Goal: Task Accomplishment & Management: Complete application form

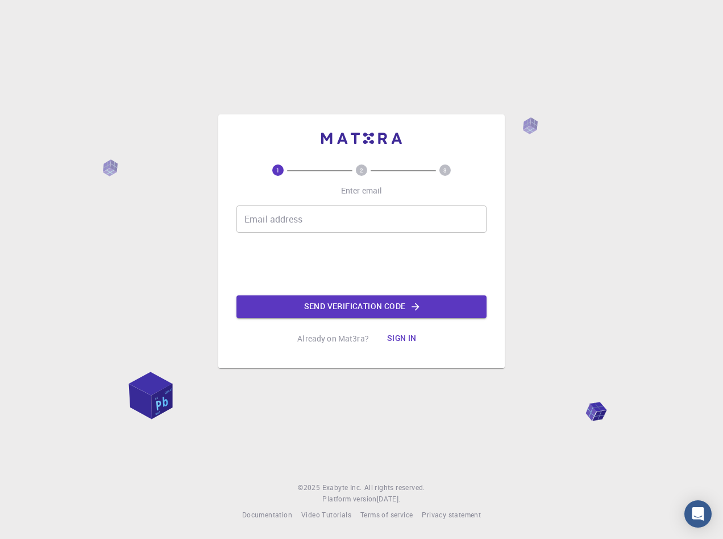
click at [298, 218] on input "Email address" at bounding box center [362, 218] width 250 height 27
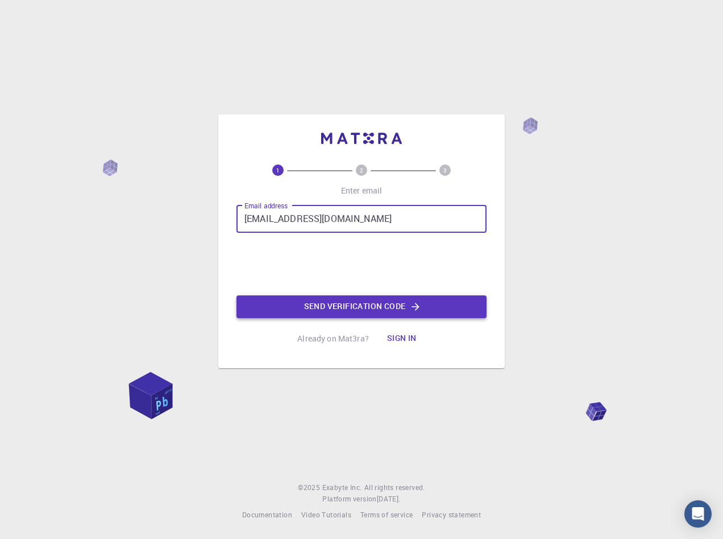
type input "[EMAIL_ADDRESS][DOMAIN_NAME]"
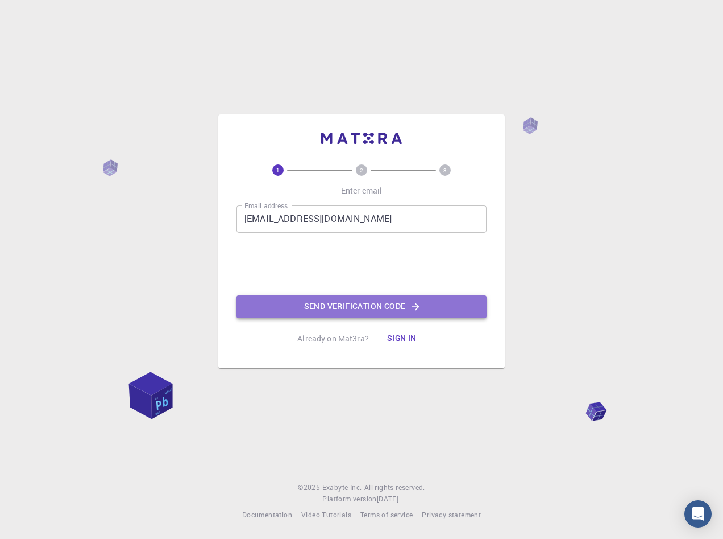
click at [344, 304] on button "Send verification code" at bounding box center [362, 306] width 250 height 23
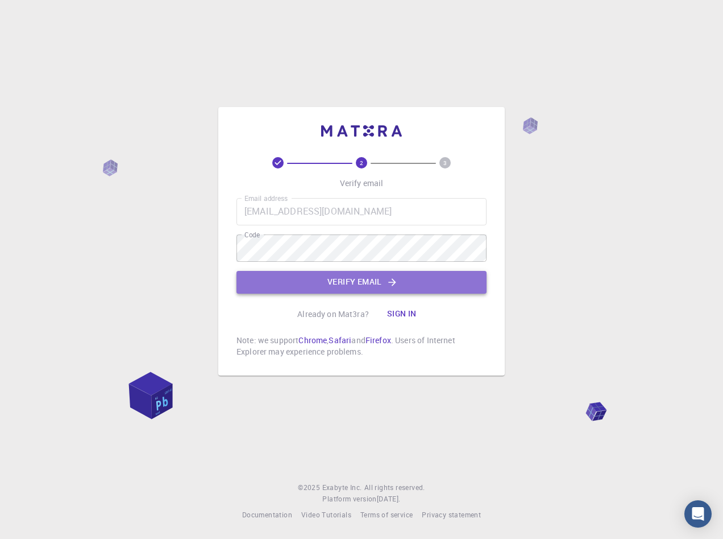
click at [369, 279] on button "Verify email" at bounding box center [362, 282] width 250 height 23
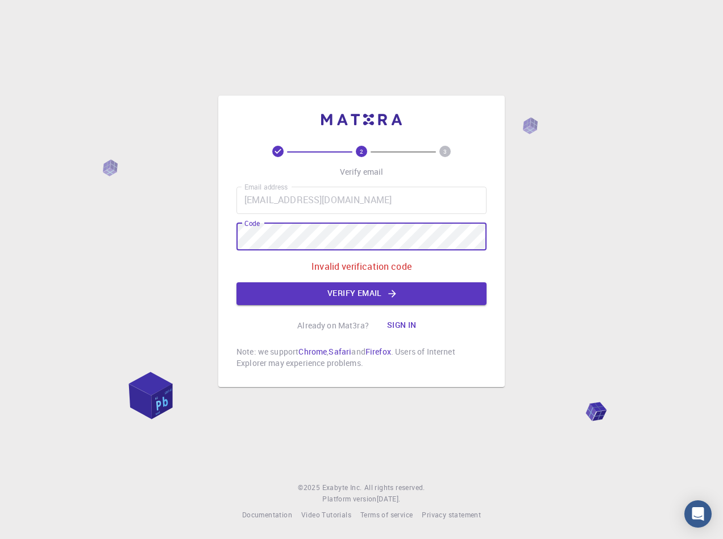
click at [234, 240] on div "2 3 Verify email Email address [EMAIL_ADDRESS][DOMAIN_NAME] Email address Code …" at bounding box center [361, 241] width 287 height 291
click at [216, 240] on div "2 3 Verify email Email address [EMAIL_ADDRESS][DOMAIN_NAME] Email address Code …" at bounding box center [361, 269] width 723 height 539
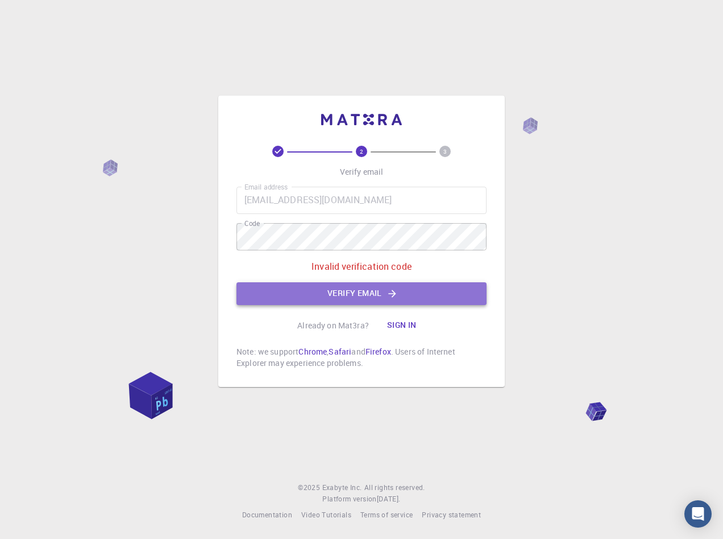
click at [392, 292] on icon "button" at bounding box center [392, 293] width 11 height 11
click at [396, 291] on icon "button" at bounding box center [392, 293] width 11 height 11
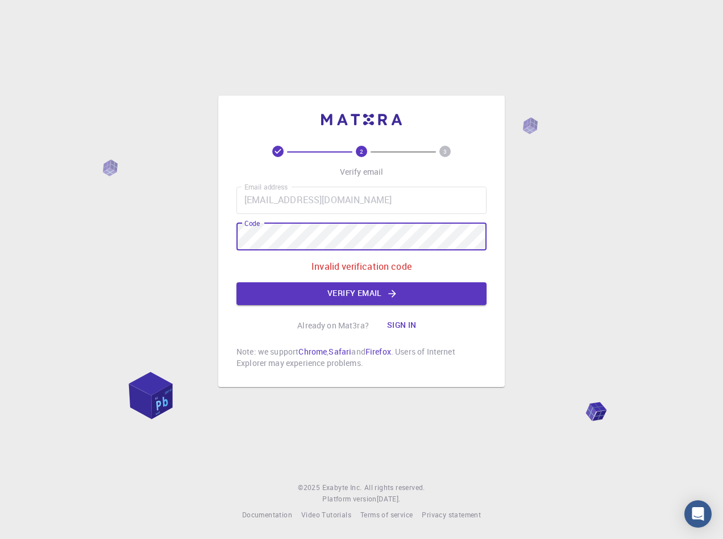
click at [213, 235] on div "2 3 Verify email Email address [EMAIL_ADDRESS][DOMAIN_NAME] Email address Code …" at bounding box center [361, 269] width 723 height 539
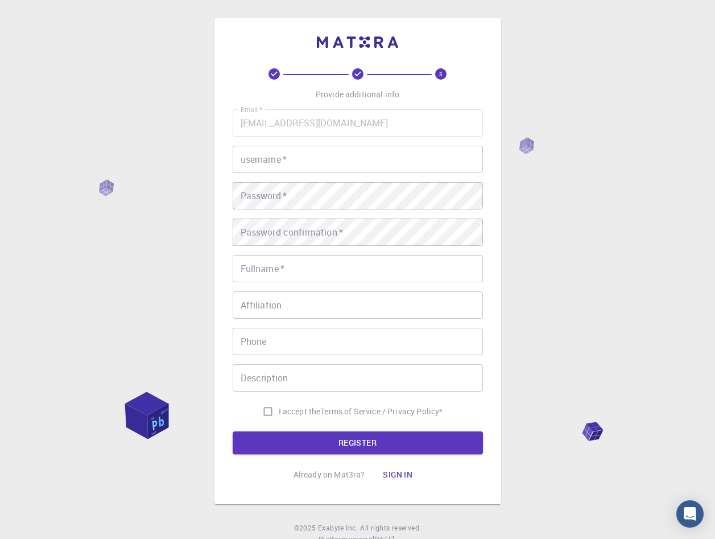
click at [276, 167] on input "username   *" at bounding box center [358, 159] width 250 height 27
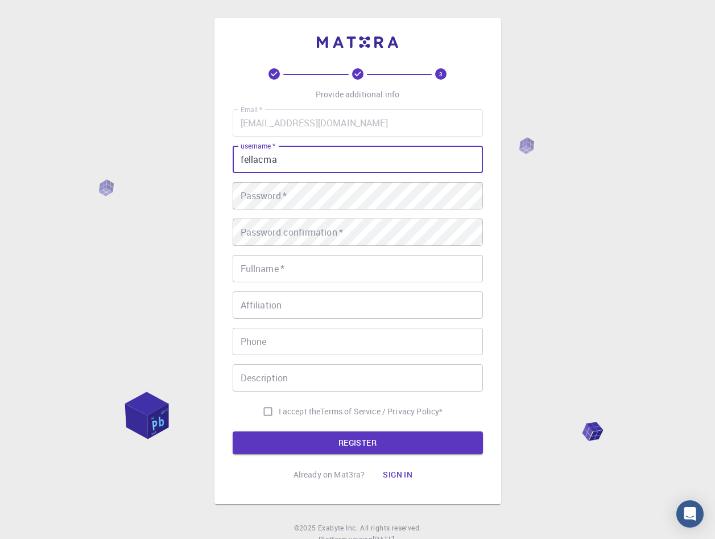
type input "fellacma"
click at [248, 188] on div "Password   * Password   *" at bounding box center [358, 195] width 250 height 27
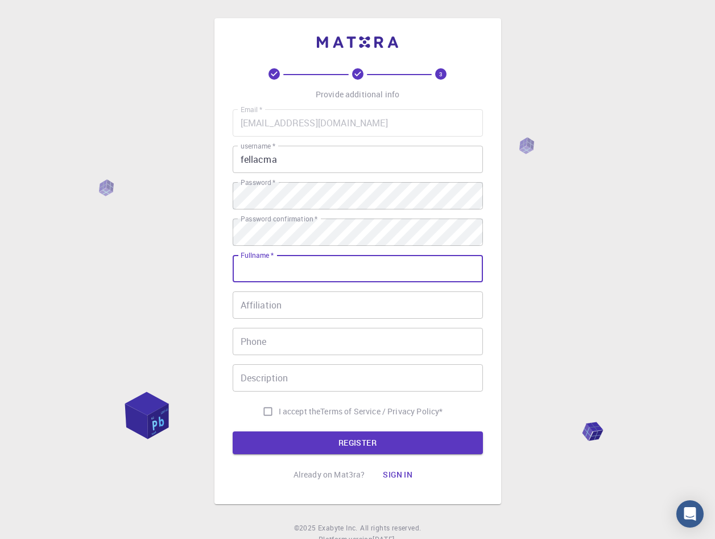
click at [270, 263] on div "Fullname   * Fullname   *" at bounding box center [358, 268] width 250 height 27
type input "[PERSON_NAME]"
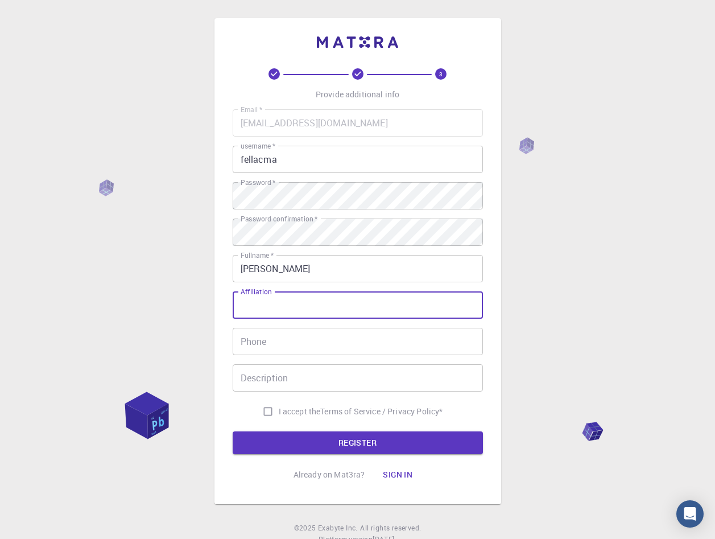
click at [271, 304] on input "Affiliation" at bounding box center [358, 304] width 250 height 27
type input "docente"
click at [243, 337] on input "Phone" at bounding box center [358, 341] width 250 height 27
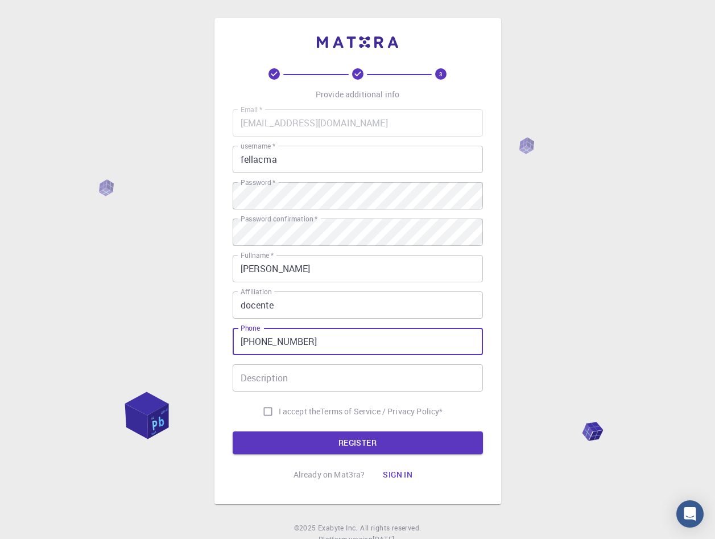
type input "[PHONE_NUMBER]"
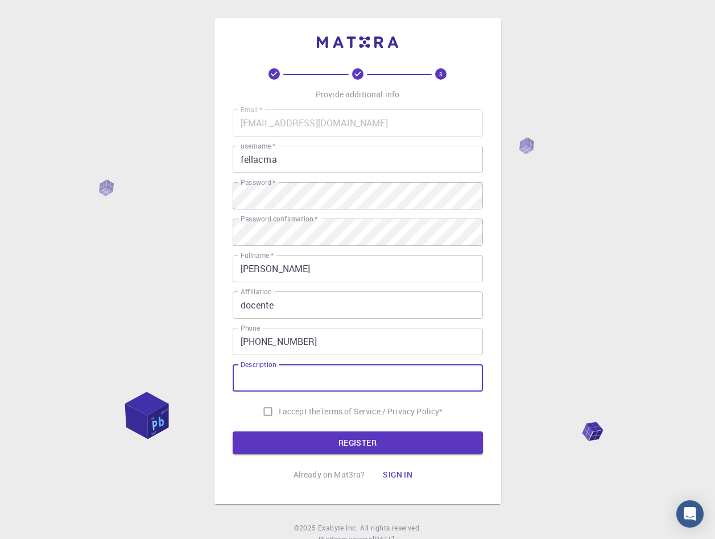
click at [295, 384] on input "Description" at bounding box center [358, 377] width 250 height 27
type input "universidad"
click at [266, 409] on input "I accept the Terms of Service / Privacy Policy *" at bounding box center [268, 411] width 22 height 22
checkbox input "true"
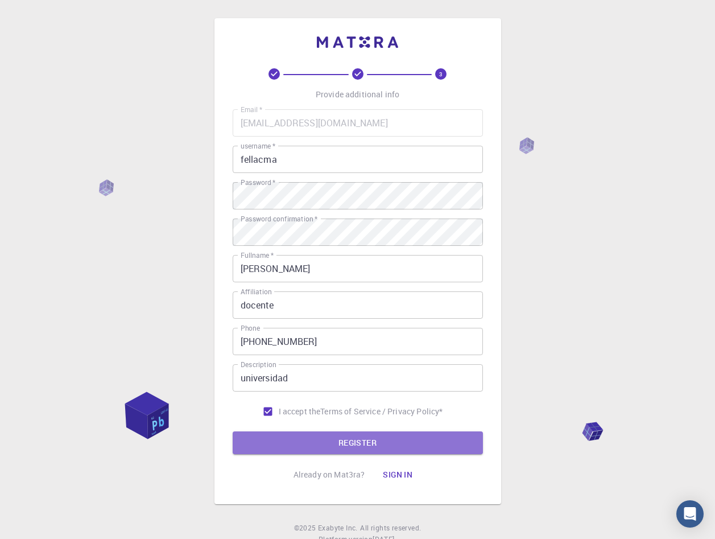
click at [341, 438] on button "REGISTER" at bounding box center [358, 442] width 250 height 23
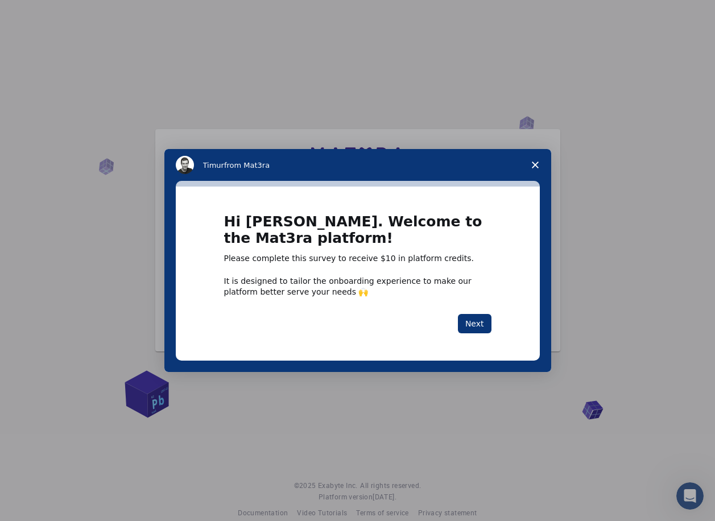
click at [412, 201] on div "Hi [PERSON_NAME]. Welcome to the Mat3ra platform! Please complete this survey t…" at bounding box center [358, 273] width 364 height 173
click at [479, 324] on button "Next" at bounding box center [475, 323] width 34 height 19
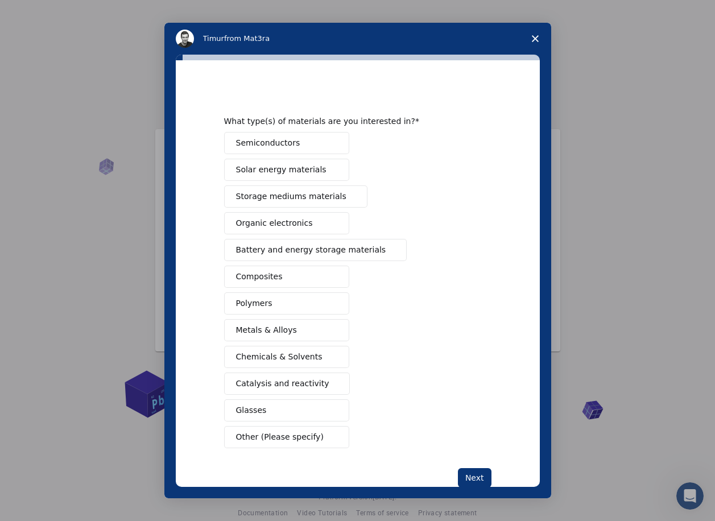
click at [282, 228] on span "Organic electronics" at bounding box center [274, 223] width 77 height 12
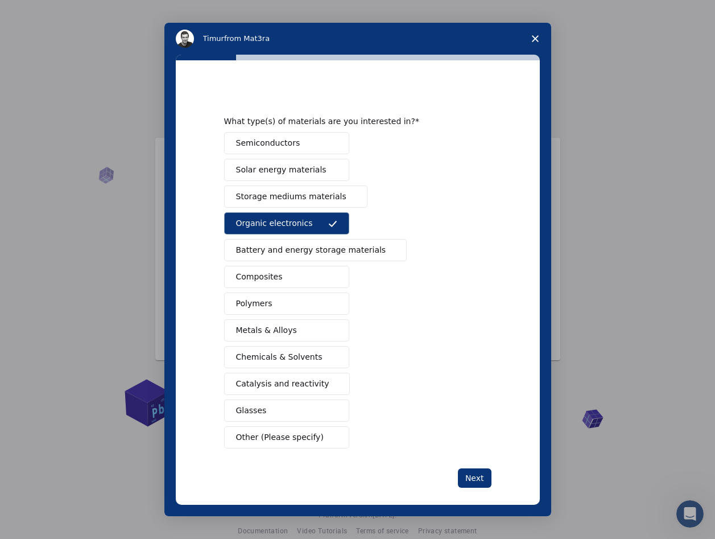
click at [262, 171] on span "Solar energy materials" at bounding box center [281, 170] width 90 height 12
click at [264, 330] on span "Metals & Alloys" at bounding box center [266, 330] width 61 height 12
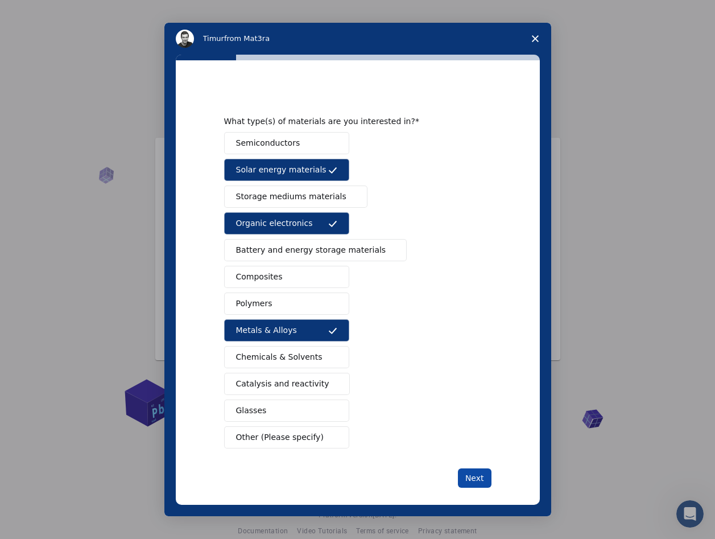
click at [471, 481] on button "Next" at bounding box center [475, 477] width 34 height 19
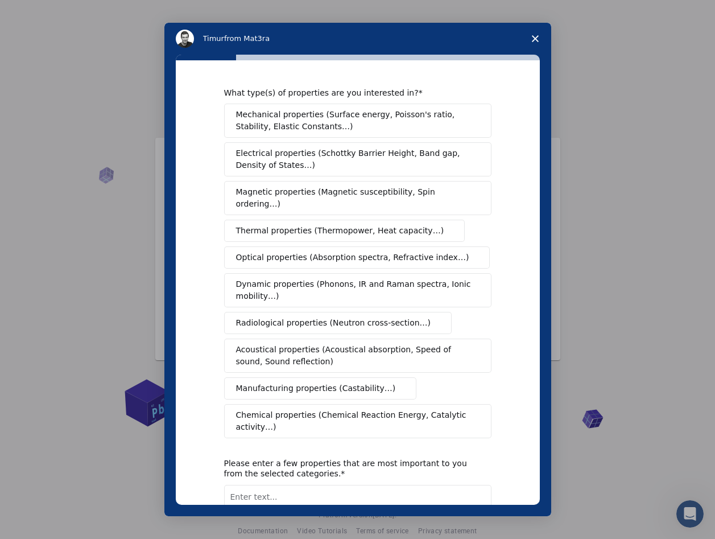
click at [332, 124] on span "Mechanical properties (Surface energy, Poisson's ratio, Stability, Elastic Cons…" at bounding box center [354, 121] width 237 height 24
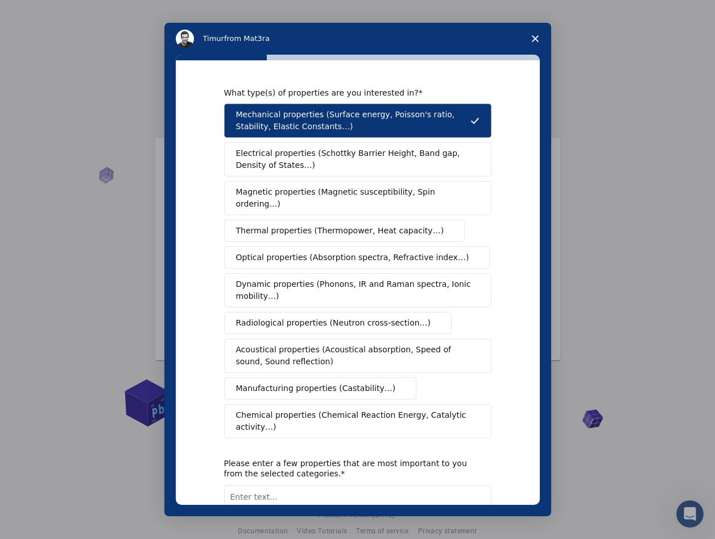
click at [336, 154] on span "Electrical properties (Schottky Barrier Height, Band gap, Density of States…)" at bounding box center [354, 159] width 237 height 24
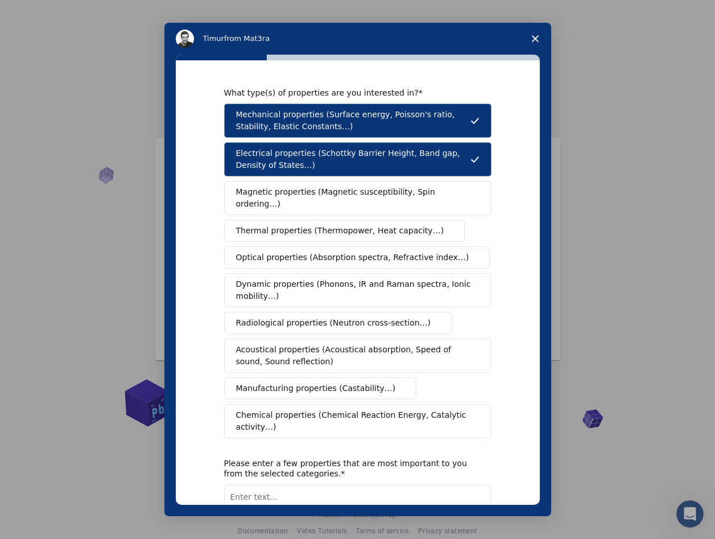
click at [330, 193] on span "Magnetic properties (Magnetic susceptibility, Spin ordering…)" at bounding box center [353, 198] width 235 height 24
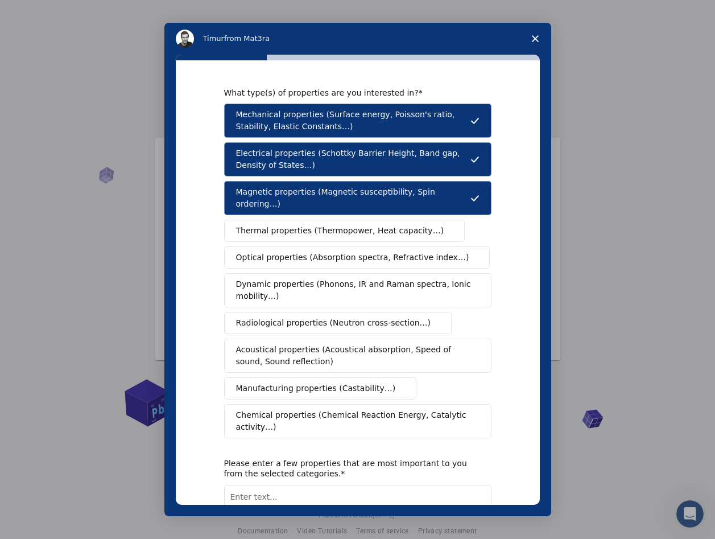
click at [322, 225] on span "Thermal properties (Thermopower, Heat capacity…)" at bounding box center [340, 231] width 208 height 12
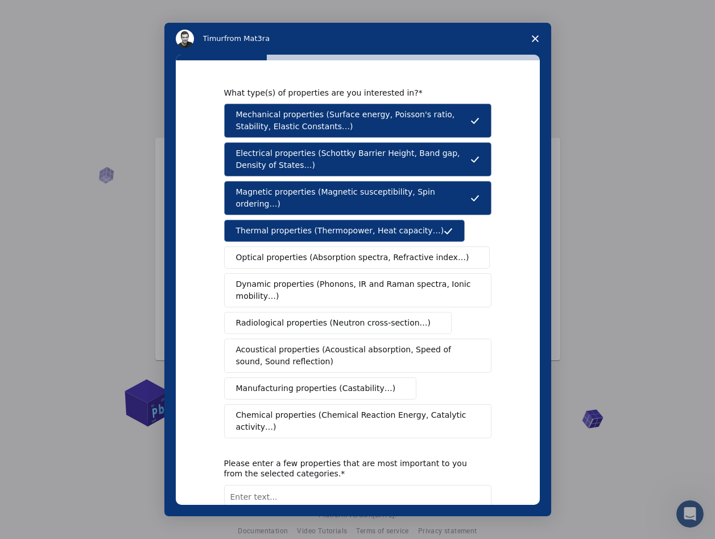
click at [317, 252] on button "Optical properties (Absorption spectra, Refractive index…)" at bounding box center [357, 257] width 266 height 22
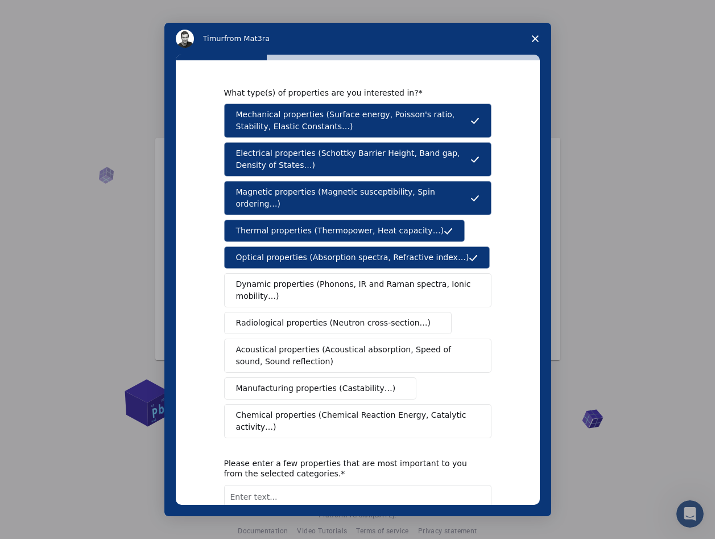
click at [312, 278] on span "Dynamic properties (Phonons, IR and Raman spectra, Ionic mobility…)" at bounding box center [354, 290] width 236 height 24
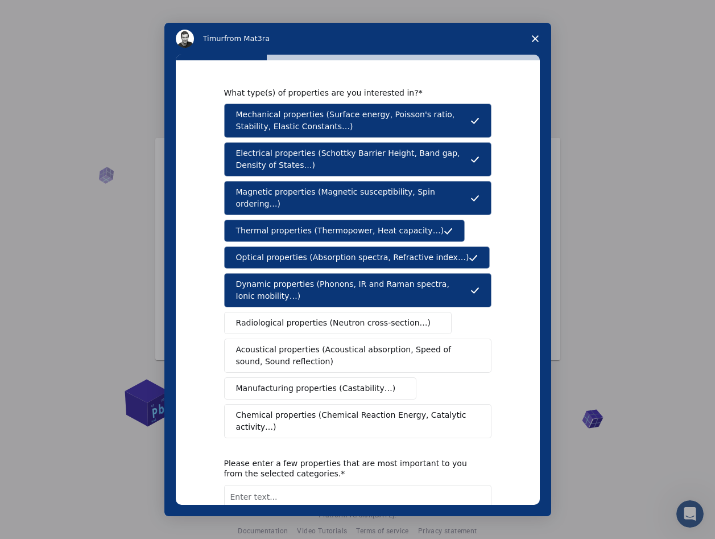
click at [313, 317] on span "Radiological properties (Neutron cross-section…)" at bounding box center [333, 323] width 195 height 12
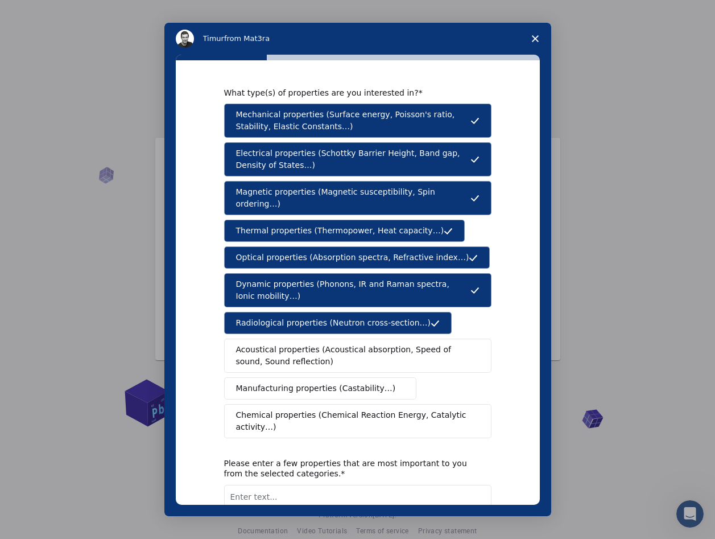
click at [309, 382] on span "Manufacturing properties (Castability…)" at bounding box center [316, 388] width 160 height 12
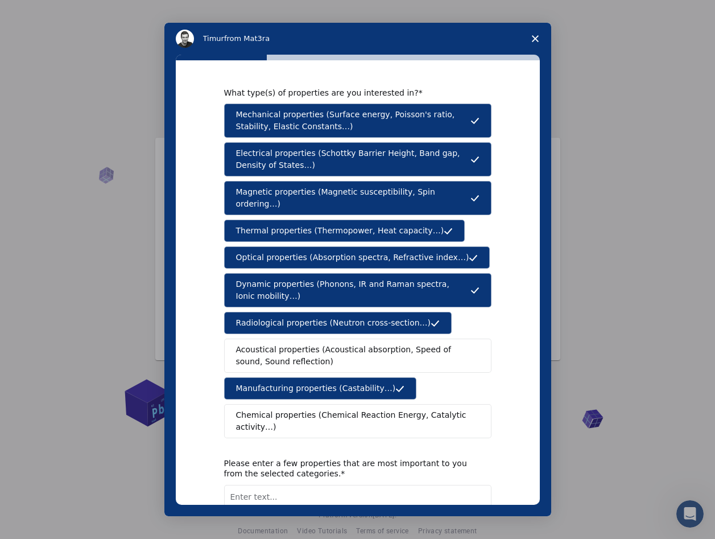
click at [293, 347] on span "Acoustical properties (Acoustical absorption, Speed of sound, Sound reflection)" at bounding box center [354, 356] width 237 height 24
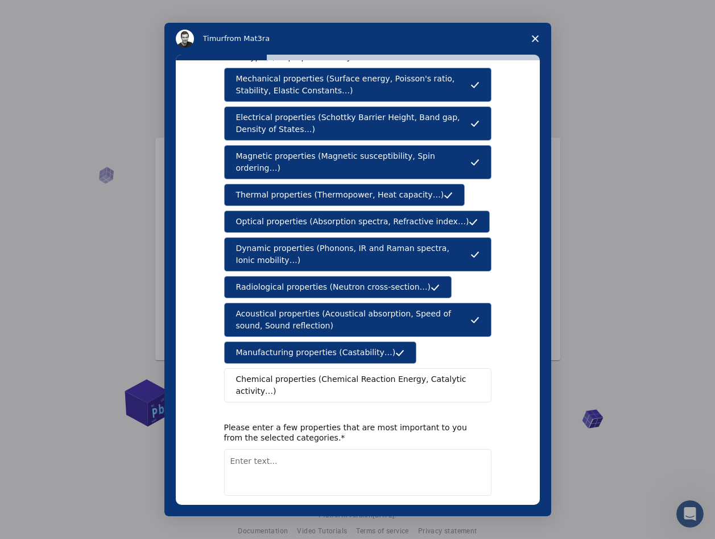
scroll to position [69, 0]
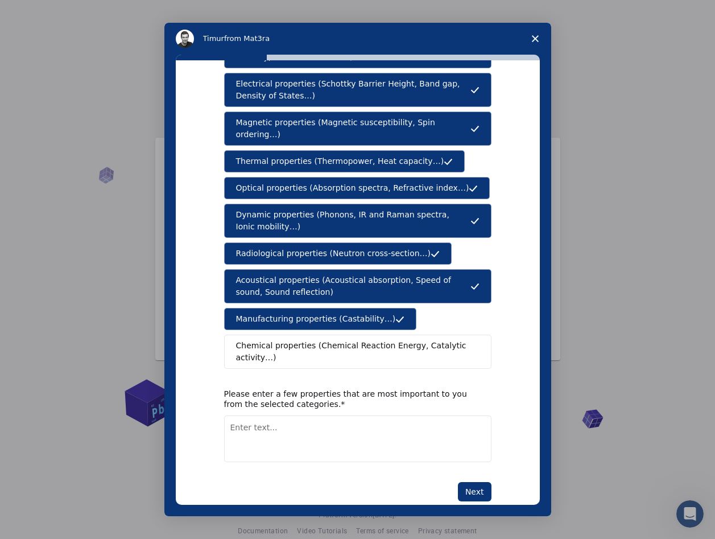
click at [285, 415] on textarea "Enter text..." at bounding box center [357, 438] width 267 height 47
click at [480, 482] on button "Next" at bounding box center [475, 491] width 34 height 19
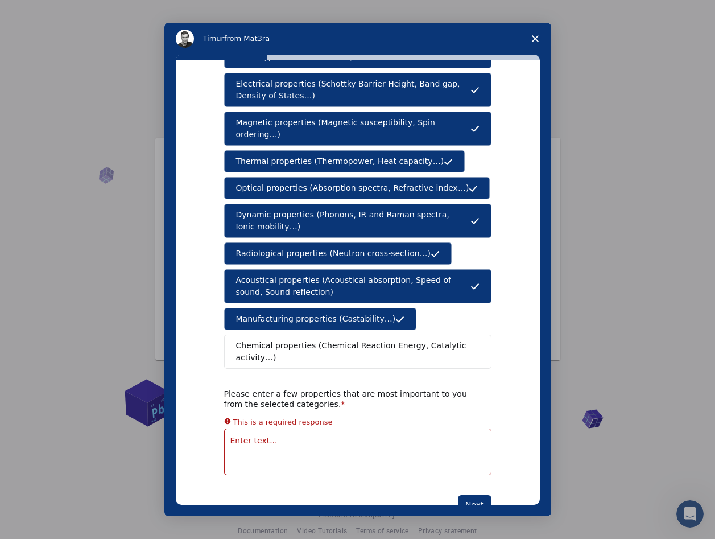
click at [282, 428] on textarea "Enter text..." at bounding box center [357, 451] width 267 height 47
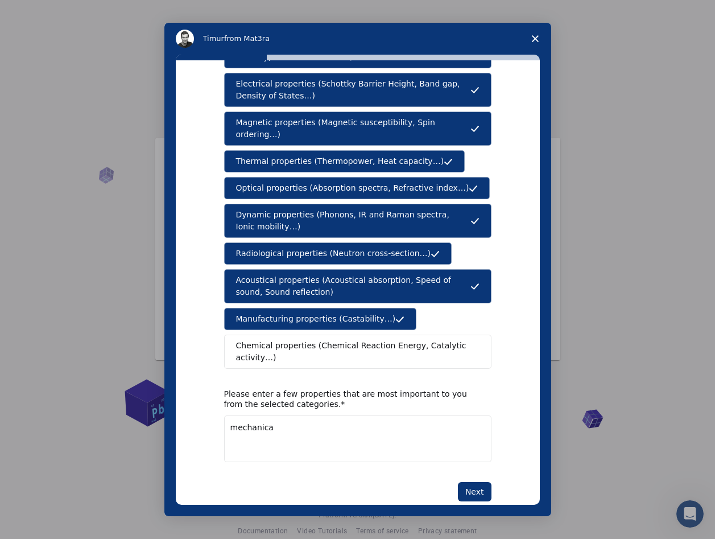
drag, startPoint x: 269, startPoint y: 404, endPoint x: 224, endPoint y: 405, distance: 45.5
click at [224, 415] on textarea "mechanica" at bounding box center [357, 438] width 267 height 47
type textarea "resistencia"
click at [475, 482] on button "Next" at bounding box center [475, 491] width 34 height 19
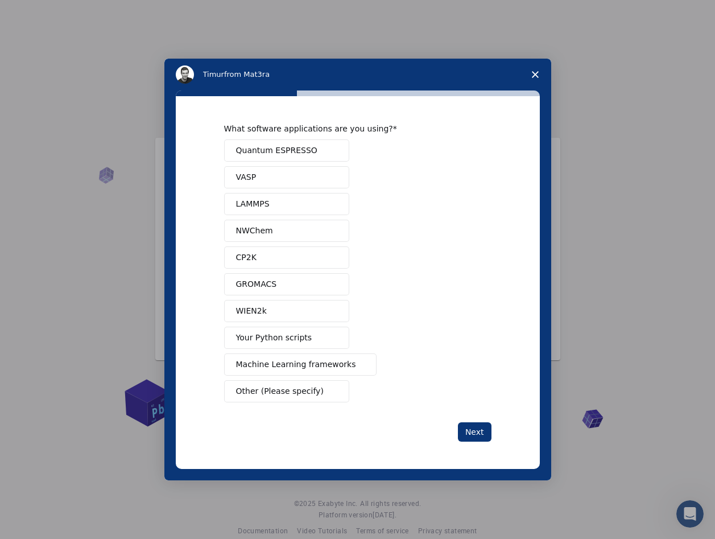
click at [295, 339] on span "Your Python scripts" at bounding box center [274, 338] width 76 height 12
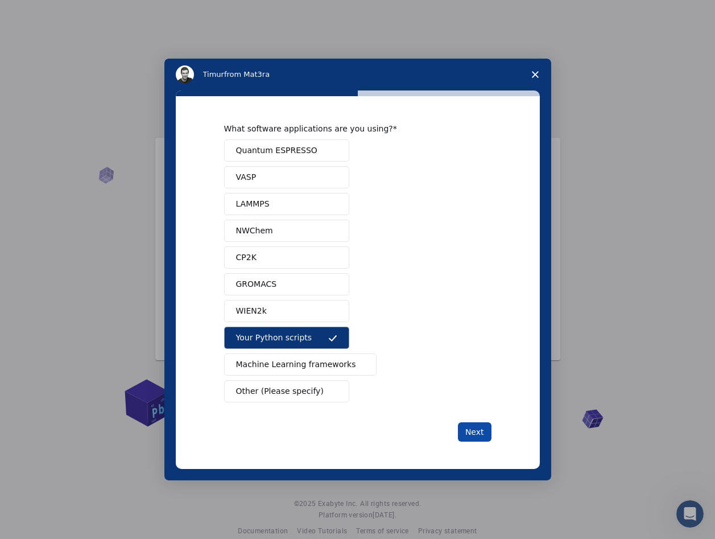
click at [482, 432] on button "Next" at bounding box center [475, 431] width 34 height 19
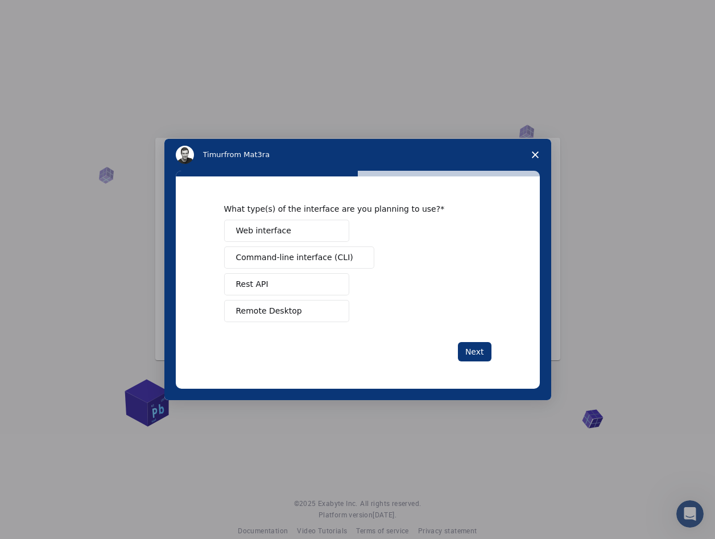
click at [301, 231] on button "Web interface" at bounding box center [286, 231] width 125 height 22
click at [289, 308] on span "Remote Desktop" at bounding box center [269, 311] width 66 height 12
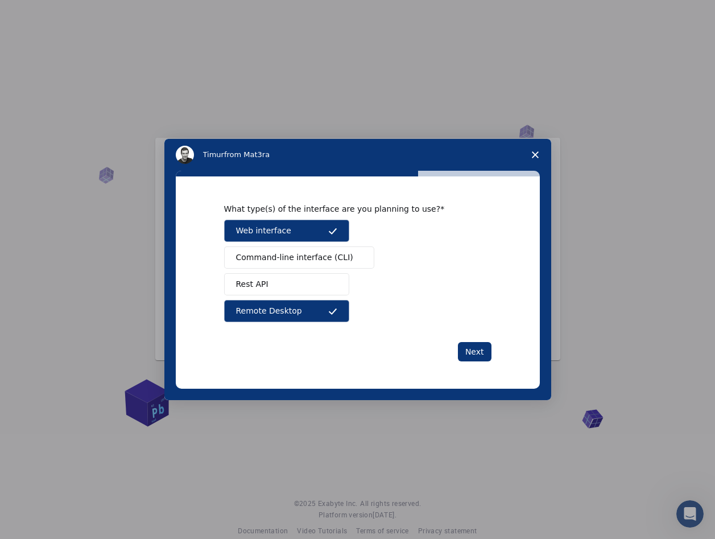
click at [316, 258] on span "Command-line interface (CLI)" at bounding box center [294, 257] width 117 height 12
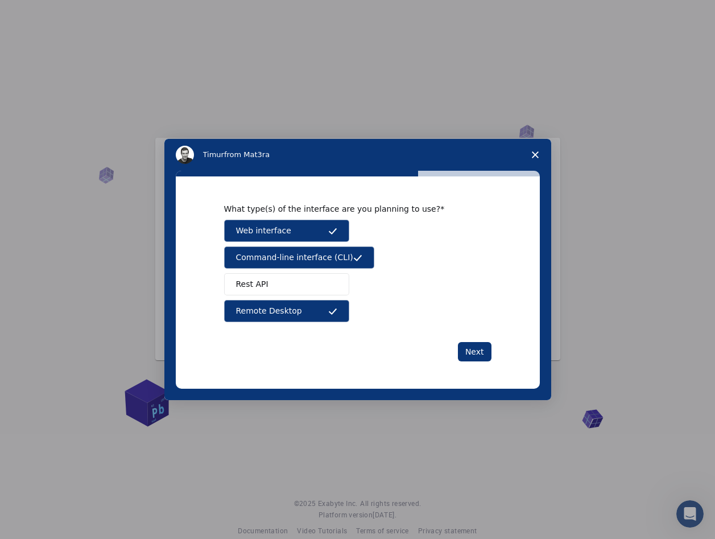
click at [302, 283] on button "Rest API" at bounding box center [286, 284] width 125 height 22
click at [474, 350] on button "Next" at bounding box center [475, 351] width 34 height 19
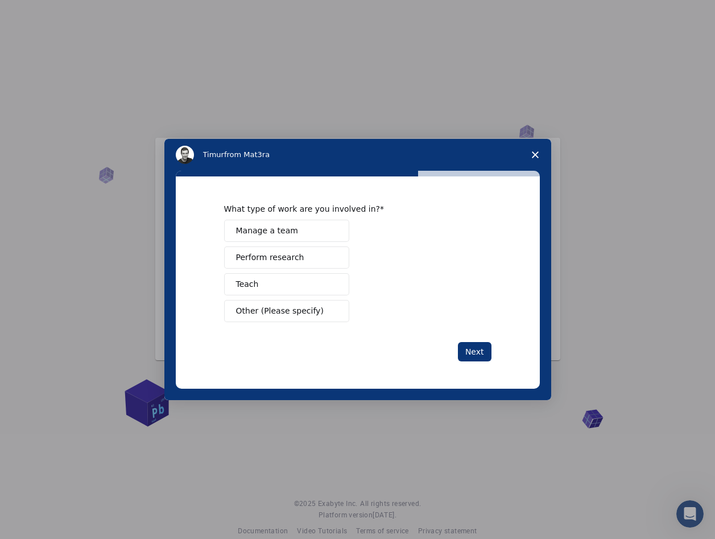
click at [299, 233] on button "Manage a team" at bounding box center [286, 231] width 125 height 22
click at [299, 232] on button "Manage a team" at bounding box center [286, 231] width 125 height 22
click at [287, 283] on button "Teach" at bounding box center [286, 284] width 125 height 22
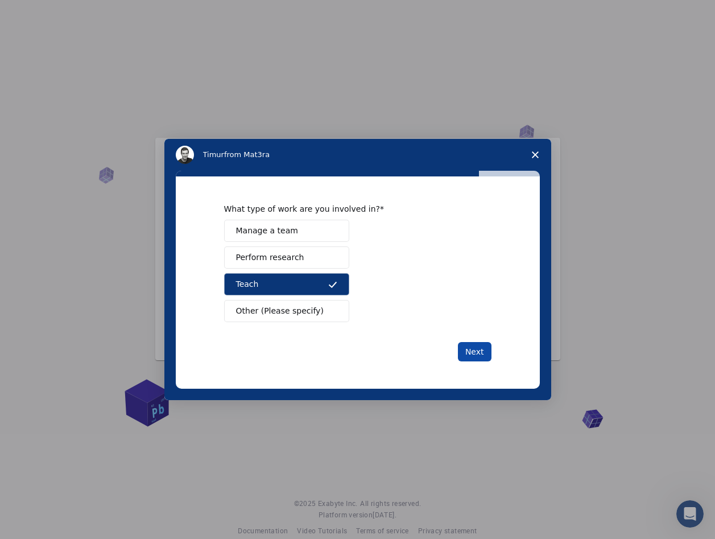
click at [481, 349] on button "Next" at bounding box center [475, 351] width 34 height 19
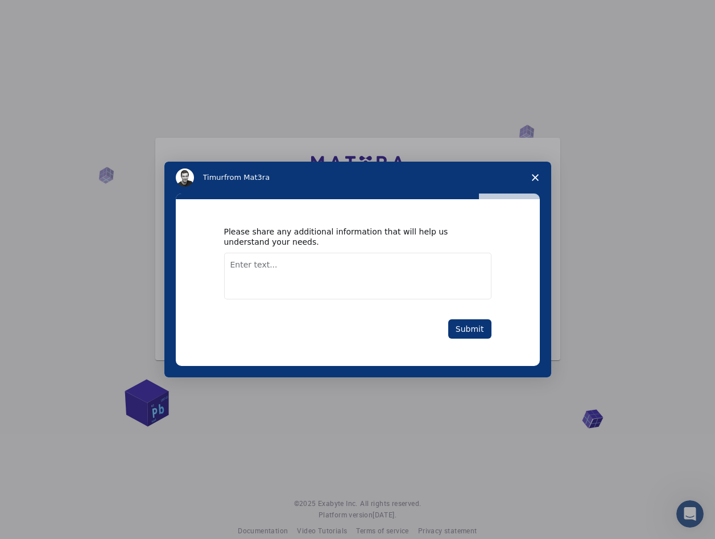
click at [334, 263] on textarea "Enter text..." at bounding box center [357, 276] width 267 height 47
type textarea "crear estructuras"
click at [464, 329] on button "Submit" at bounding box center [469, 328] width 43 height 19
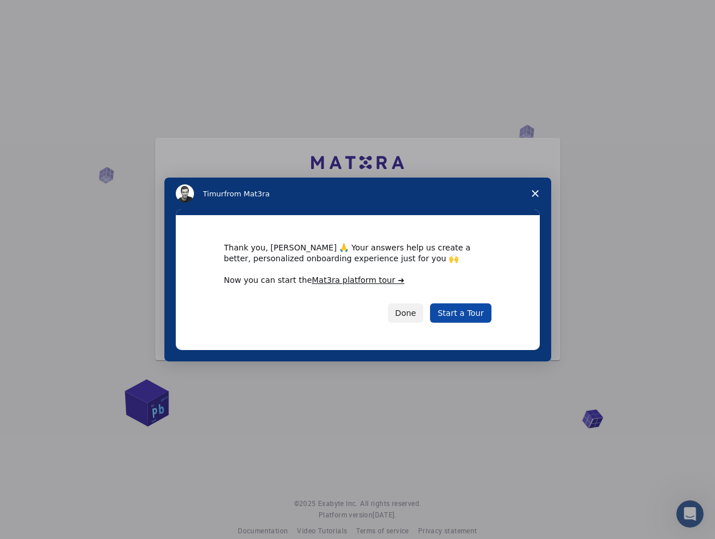
click at [469, 315] on link "Start a Tour" at bounding box center [460, 312] width 61 height 19
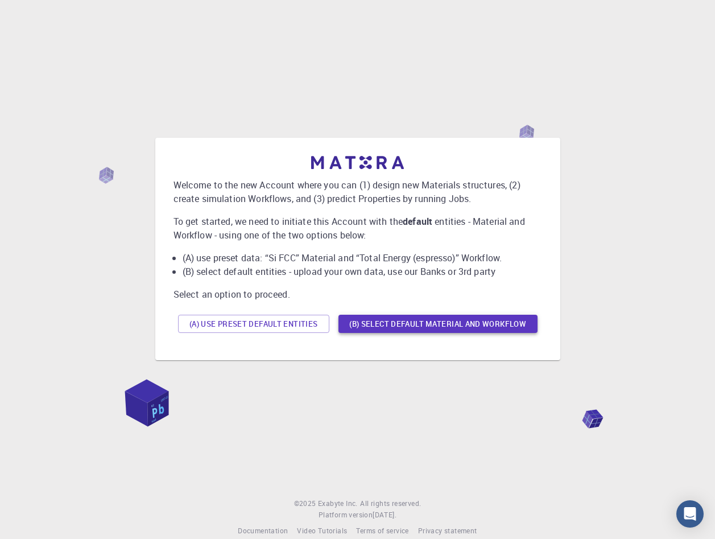
click at [453, 328] on button "(B) Select default material and workflow" at bounding box center [437, 324] width 199 height 18
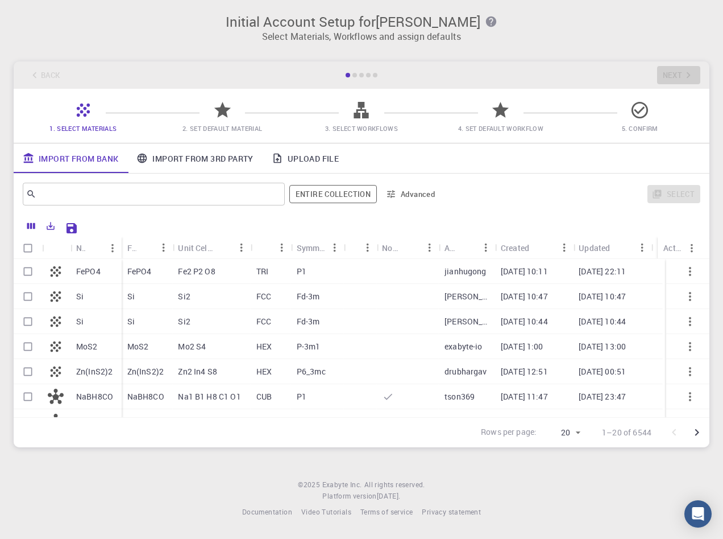
click at [203, 271] on p "Fe2 P2 O8" at bounding box center [196, 271] width 37 height 11
checkbox input "true"
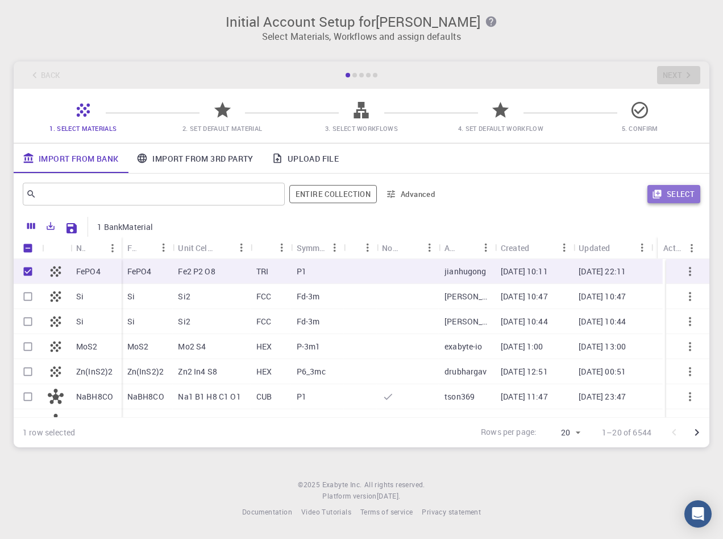
click at [682, 200] on button "Select" at bounding box center [674, 194] width 53 height 18
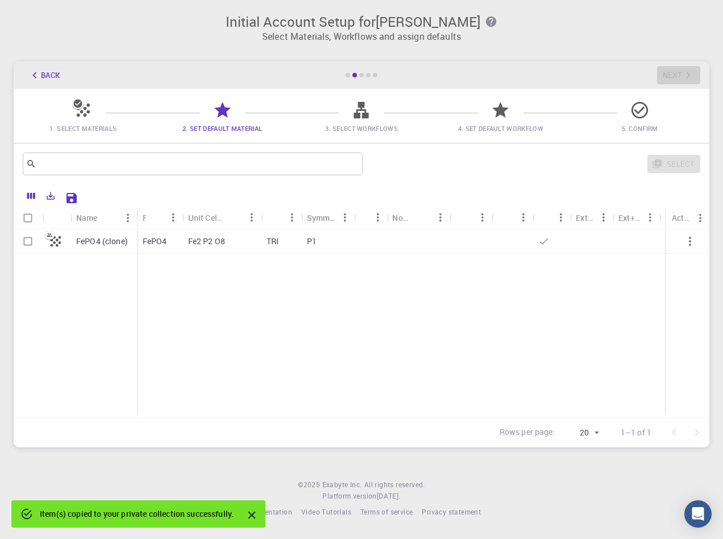
click at [226, 241] on div "Fe2 P2 O8" at bounding box center [222, 241] width 78 height 25
checkbox input "true"
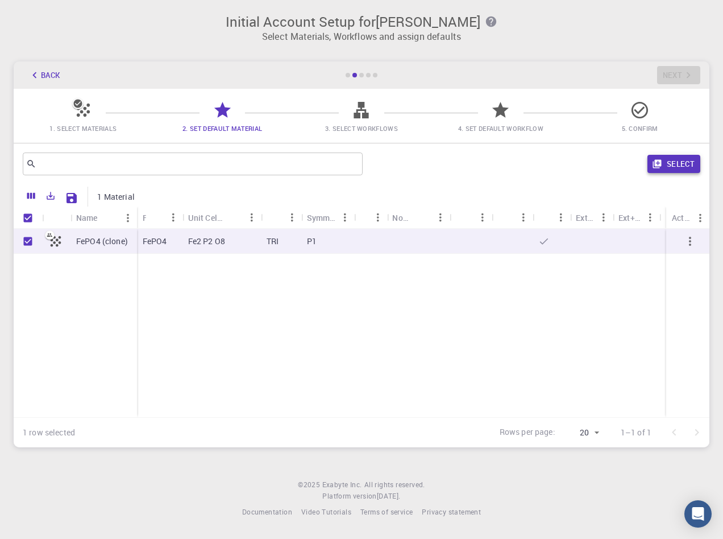
click at [676, 170] on button "Select" at bounding box center [674, 164] width 53 height 18
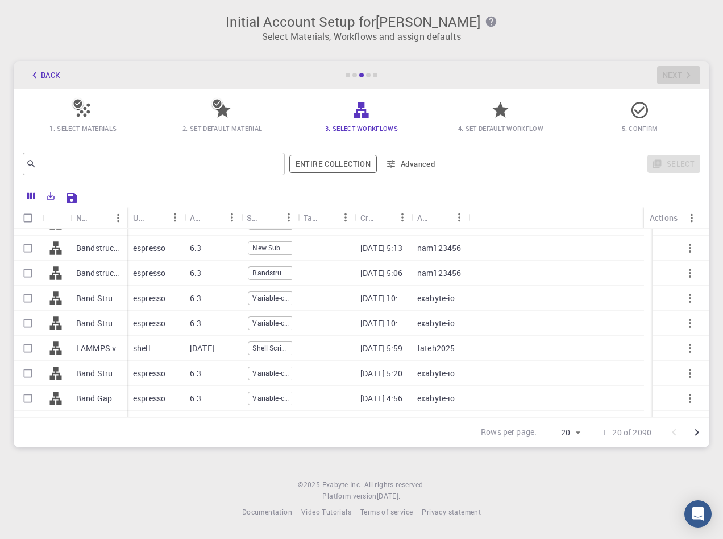
scroll to position [171, 0]
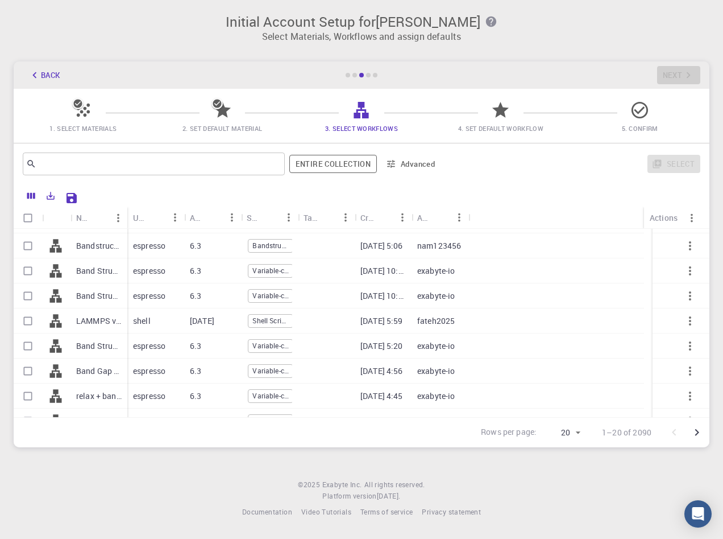
click at [104, 301] on div "Band Structure (LDA)" at bounding box center [99, 295] width 57 height 25
checkbox input "true"
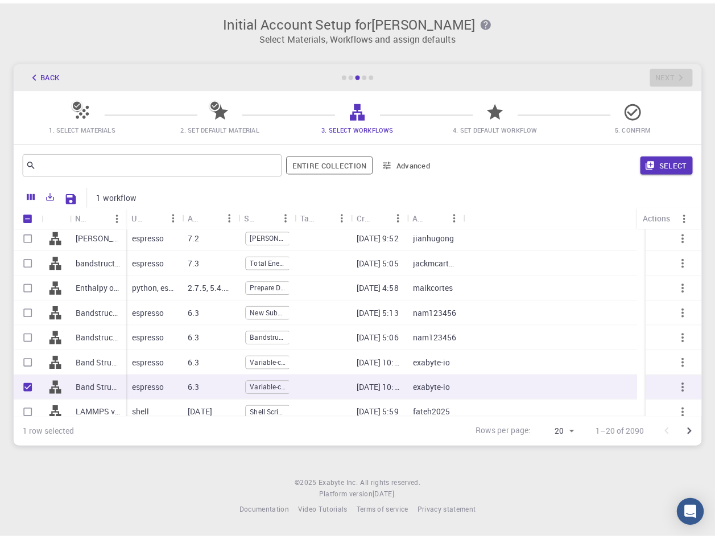
scroll to position [0, 0]
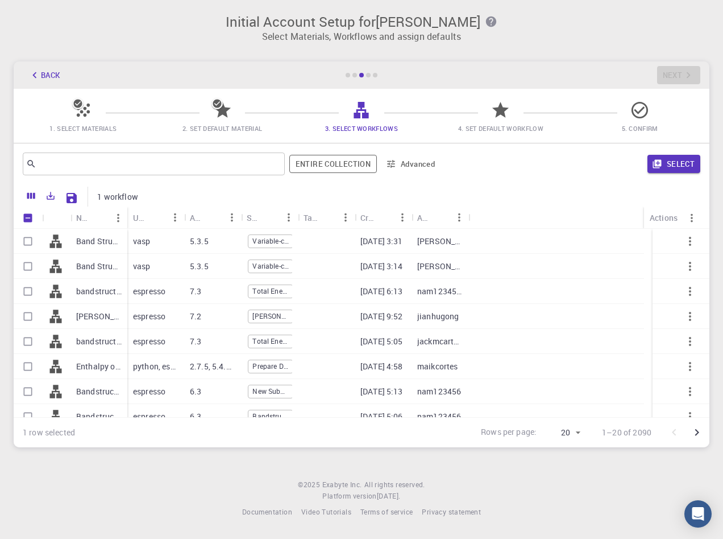
click at [102, 242] on p "Band Structure + Density of States (TB) VASP 5.3.5 (clone) (clone)" at bounding box center [98, 240] width 45 height 11
checkbox input "true"
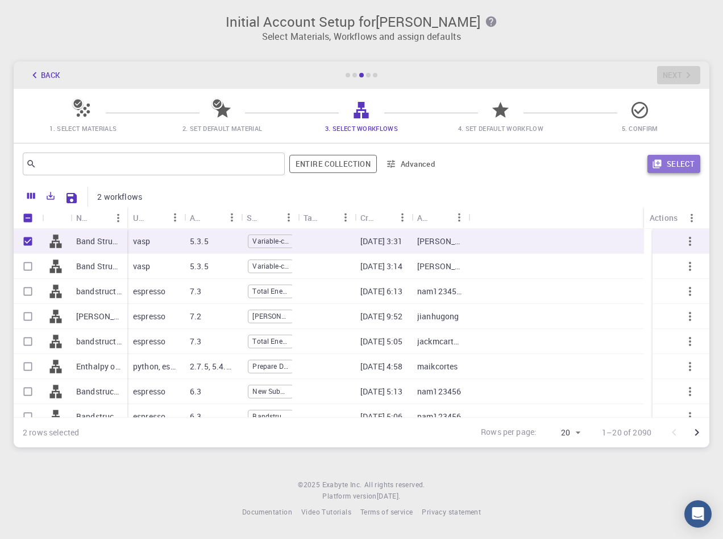
click at [681, 164] on button "Select" at bounding box center [674, 164] width 53 height 18
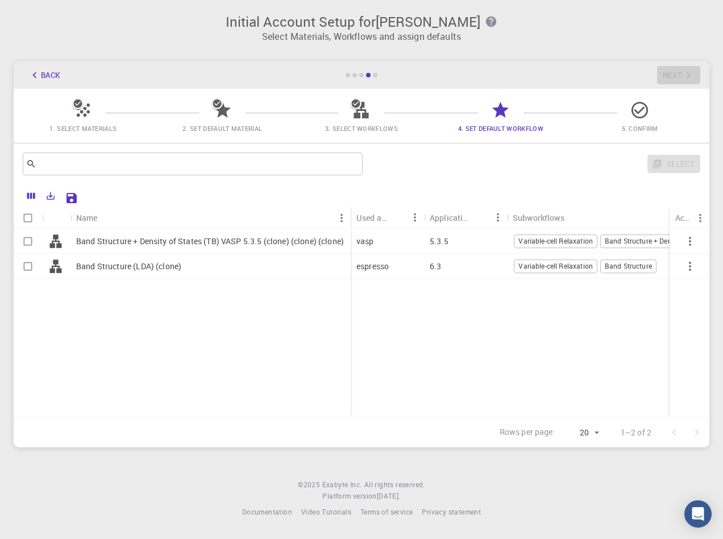
click at [233, 262] on div "Band Structure (LDA) (clone)" at bounding box center [211, 266] width 280 height 25
checkbox input "true"
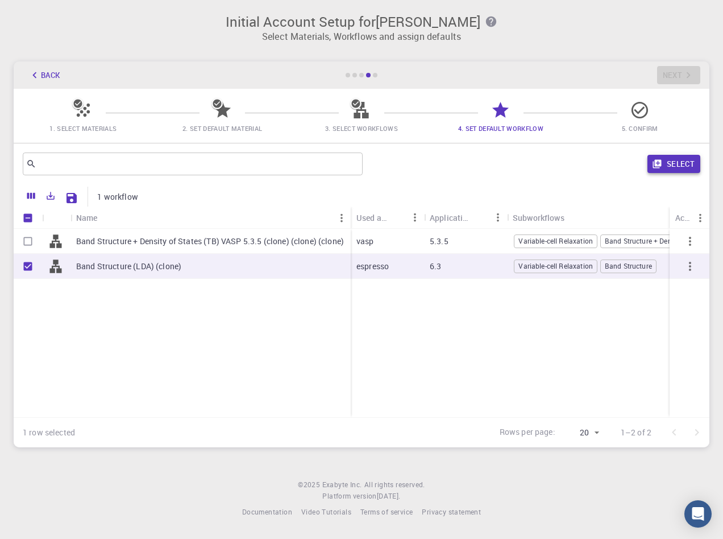
click at [672, 163] on button "Select" at bounding box center [674, 164] width 53 height 18
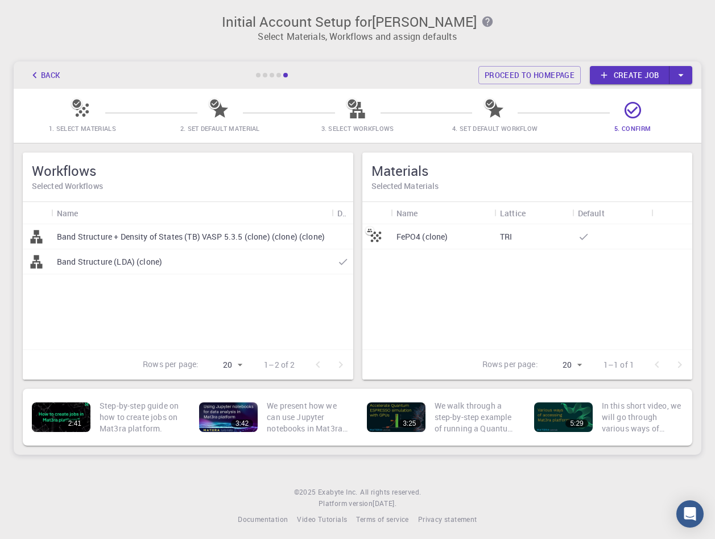
click at [427, 239] on p "FePO4 (clone)" at bounding box center [422, 236] width 52 height 11
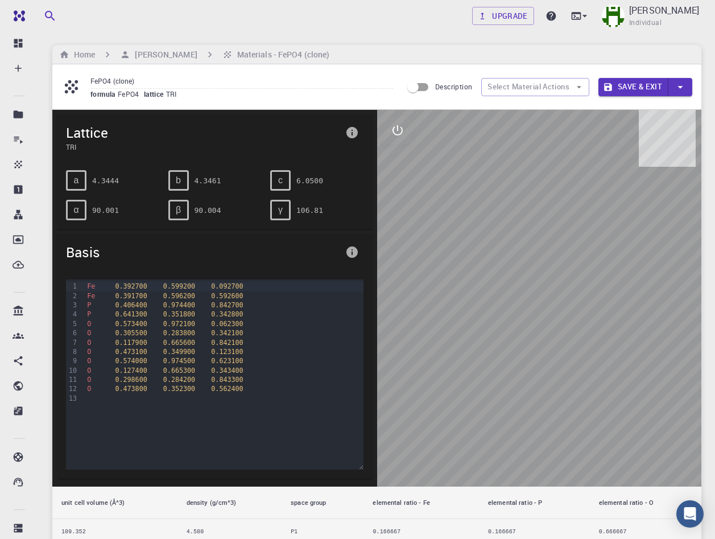
drag, startPoint x: 503, startPoint y: 266, endPoint x: 513, endPoint y: 244, distance: 23.9
drag, startPoint x: 444, startPoint y: 222, endPoint x: 464, endPoint y: 232, distance: 21.6
click at [469, 232] on div at bounding box center [539, 298] width 325 height 376
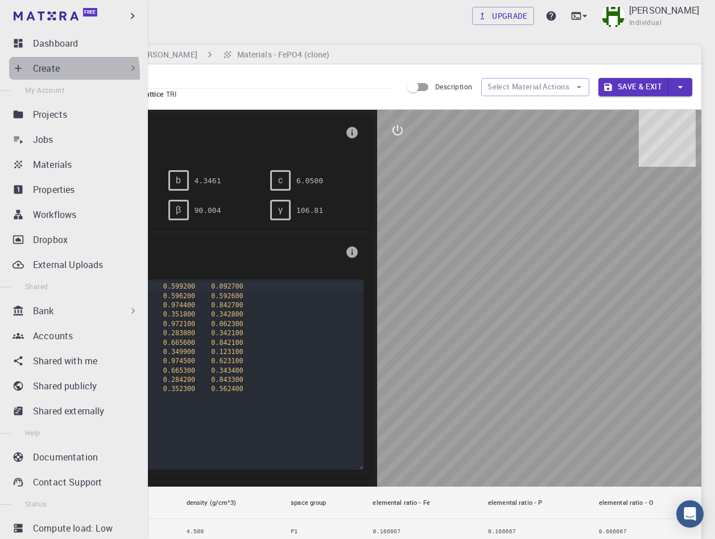
click at [51, 74] on p "Create" at bounding box center [46, 68] width 27 height 14
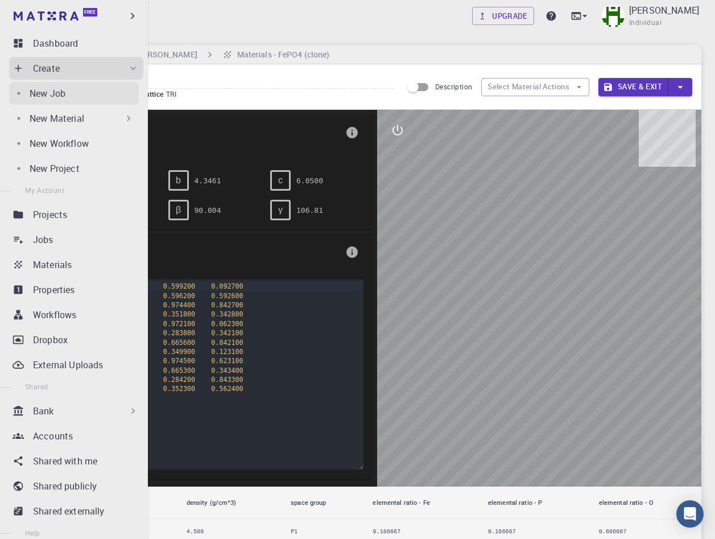
click at [72, 90] on div "New Job" at bounding box center [84, 93] width 109 height 14
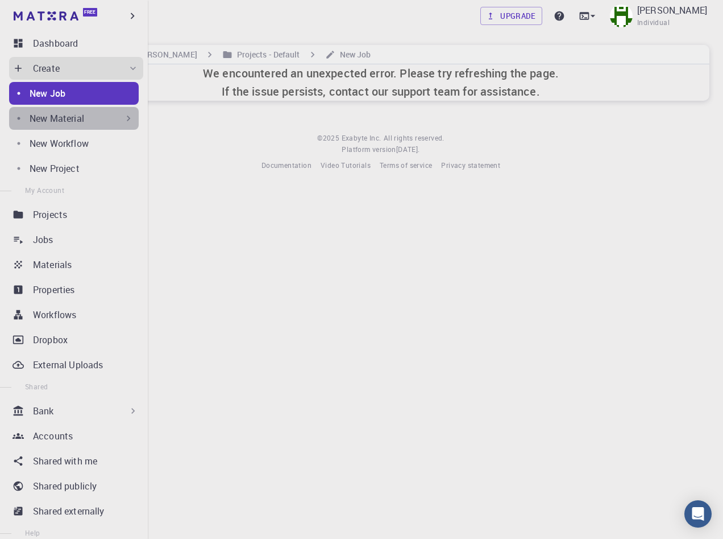
click at [75, 114] on p "New Material" at bounding box center [57, 118] width 55 height 14
